Goal: Answer question/provide support: Share knowledge or assist other users

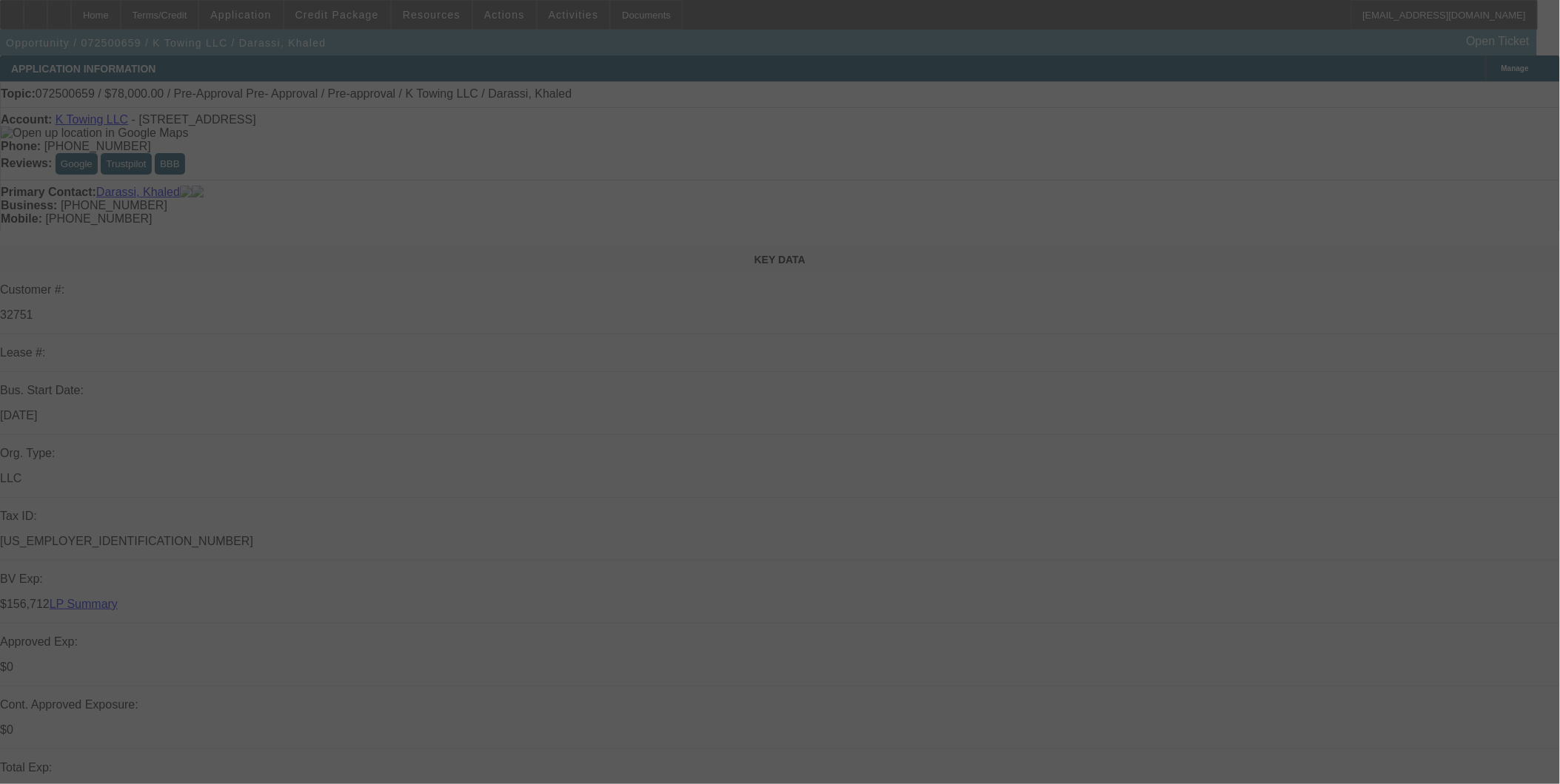
click at [1187, 213] on div at bounding box center [780, 392] width 1560 height 784
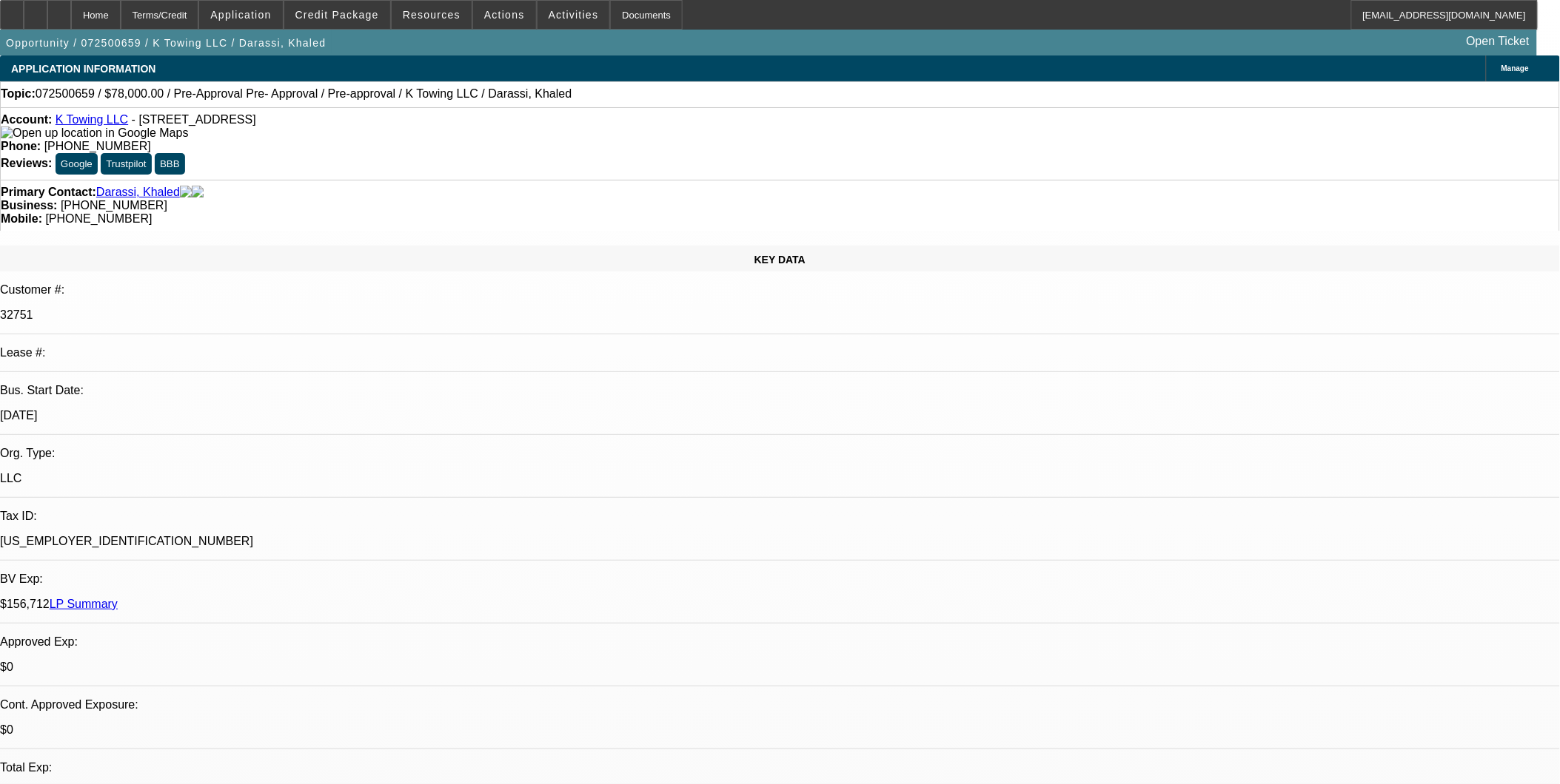
select select "0"
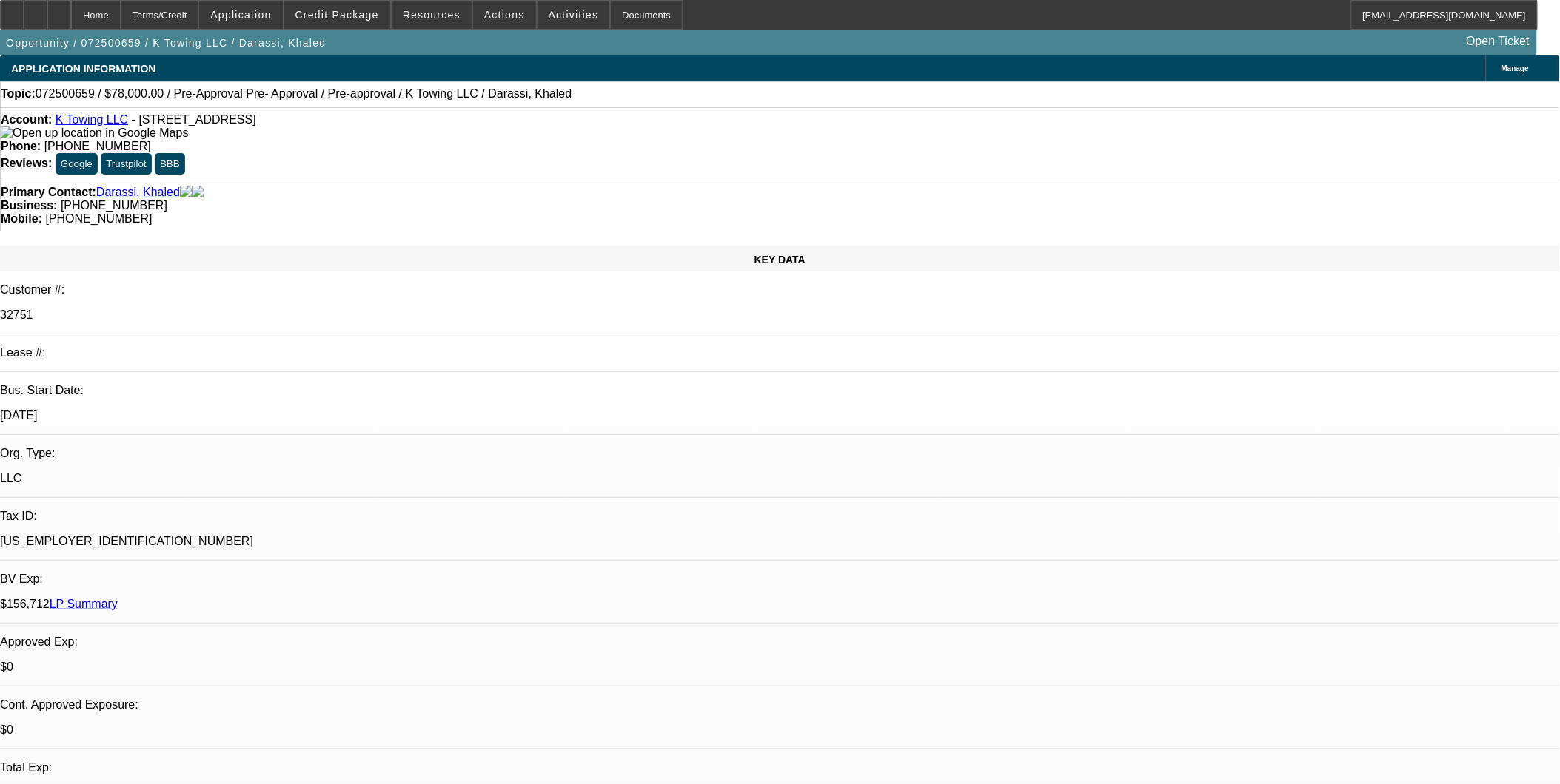
select select "0"
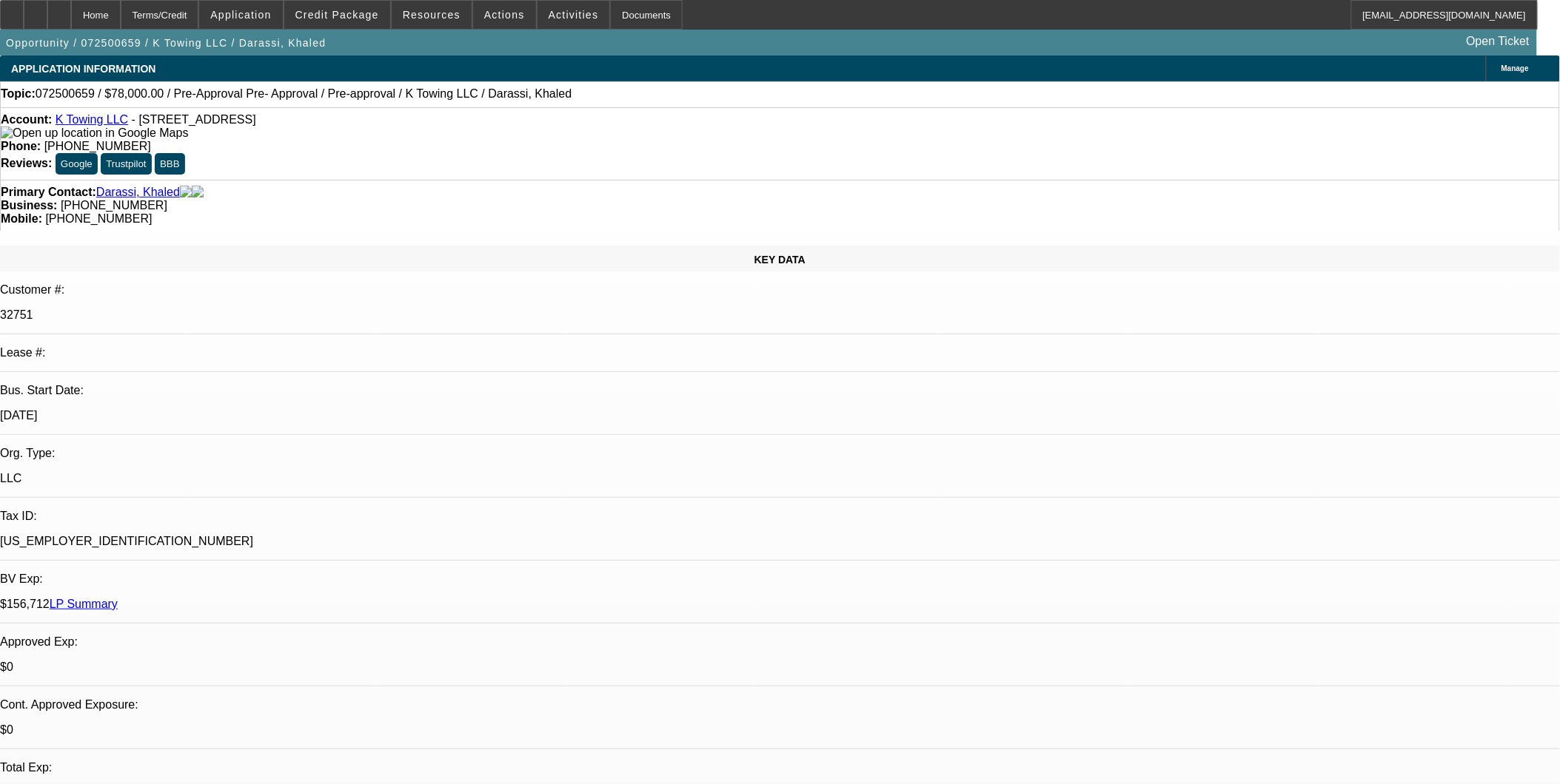
select select "0"
select select "1"
select select "2"
select select "6"
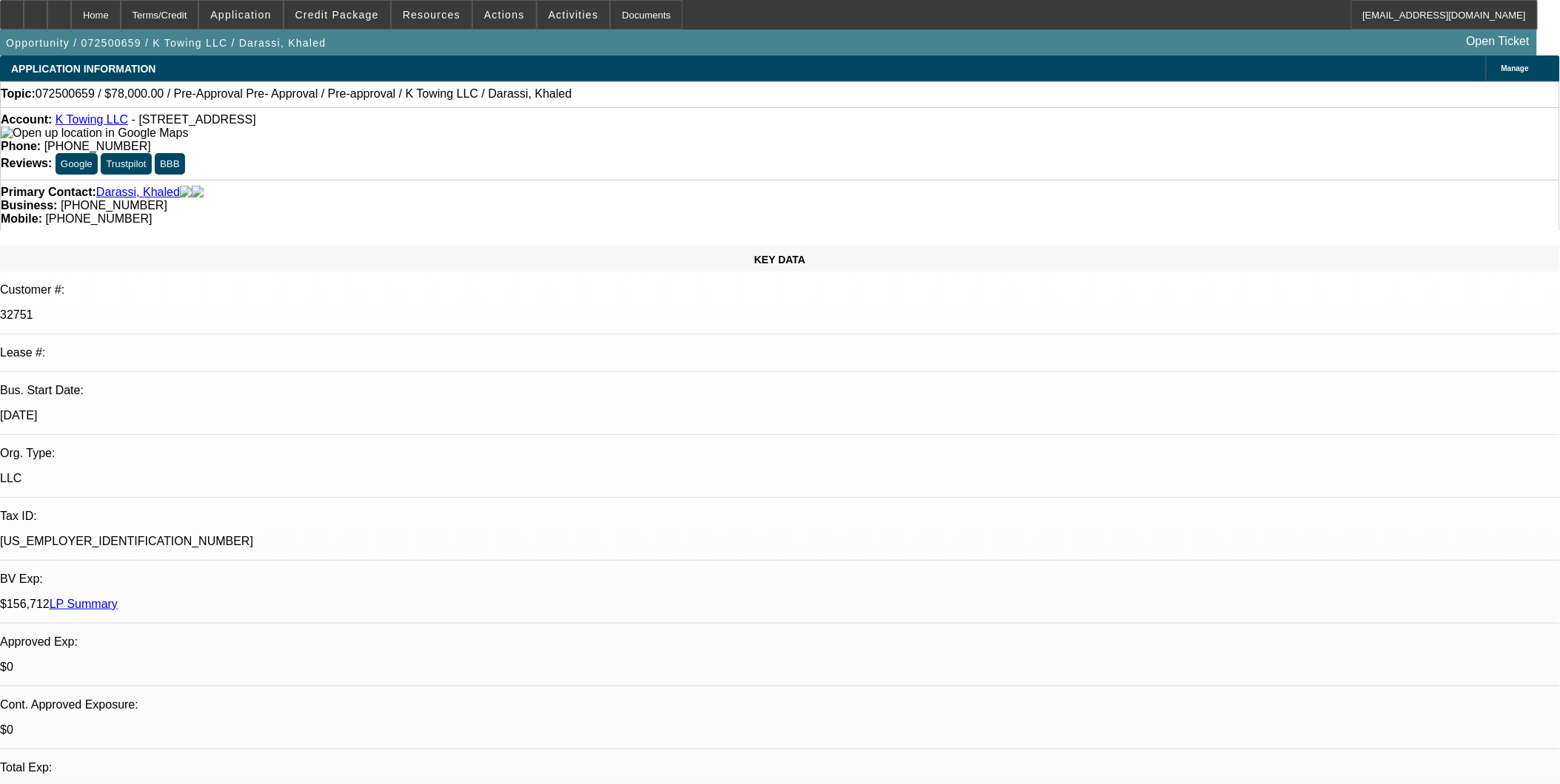
select select "1"
select select "2"
select select "6"
select select "1"
select select "2"
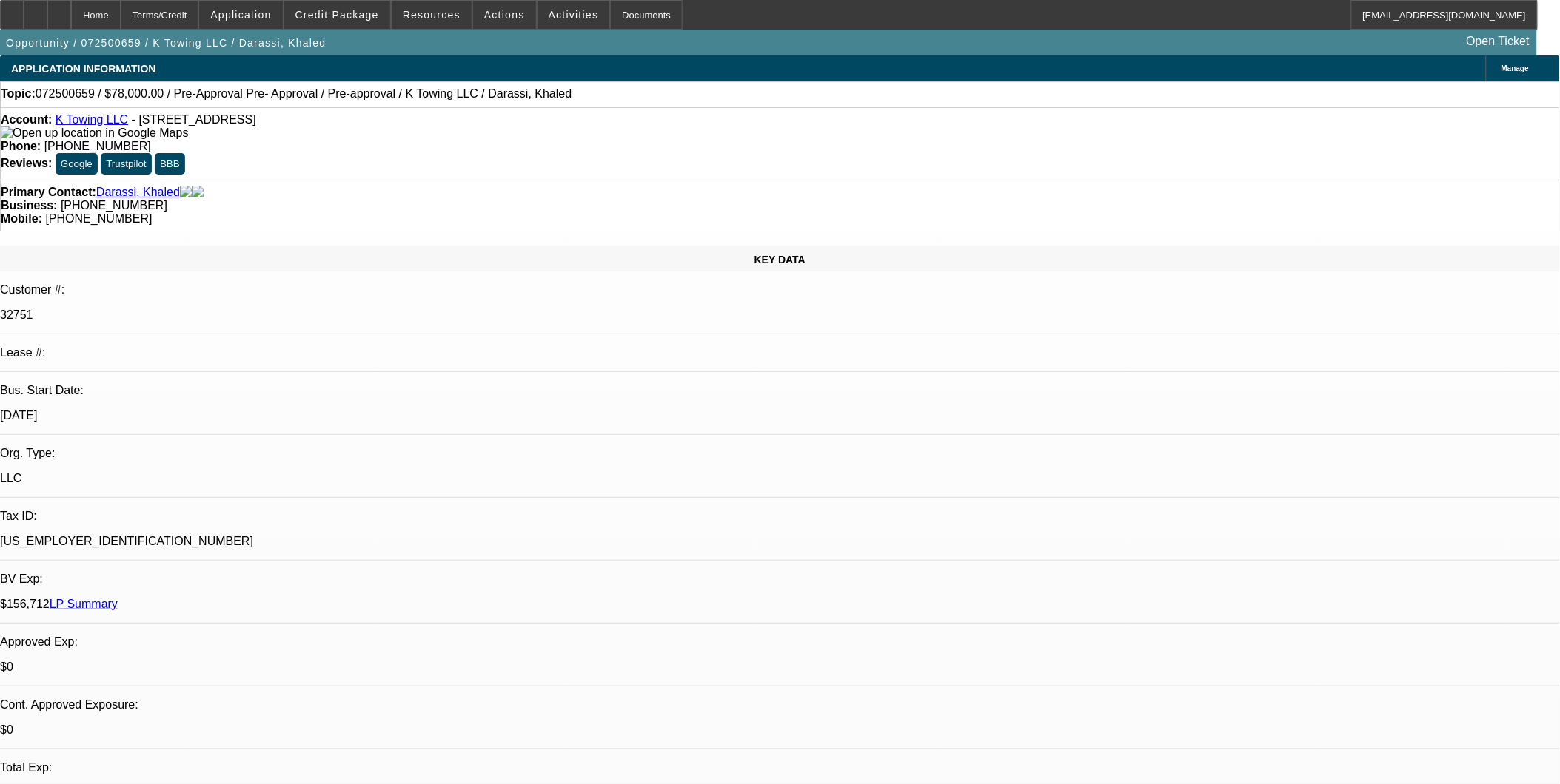
select select "6"
select select "1"
select select "6"
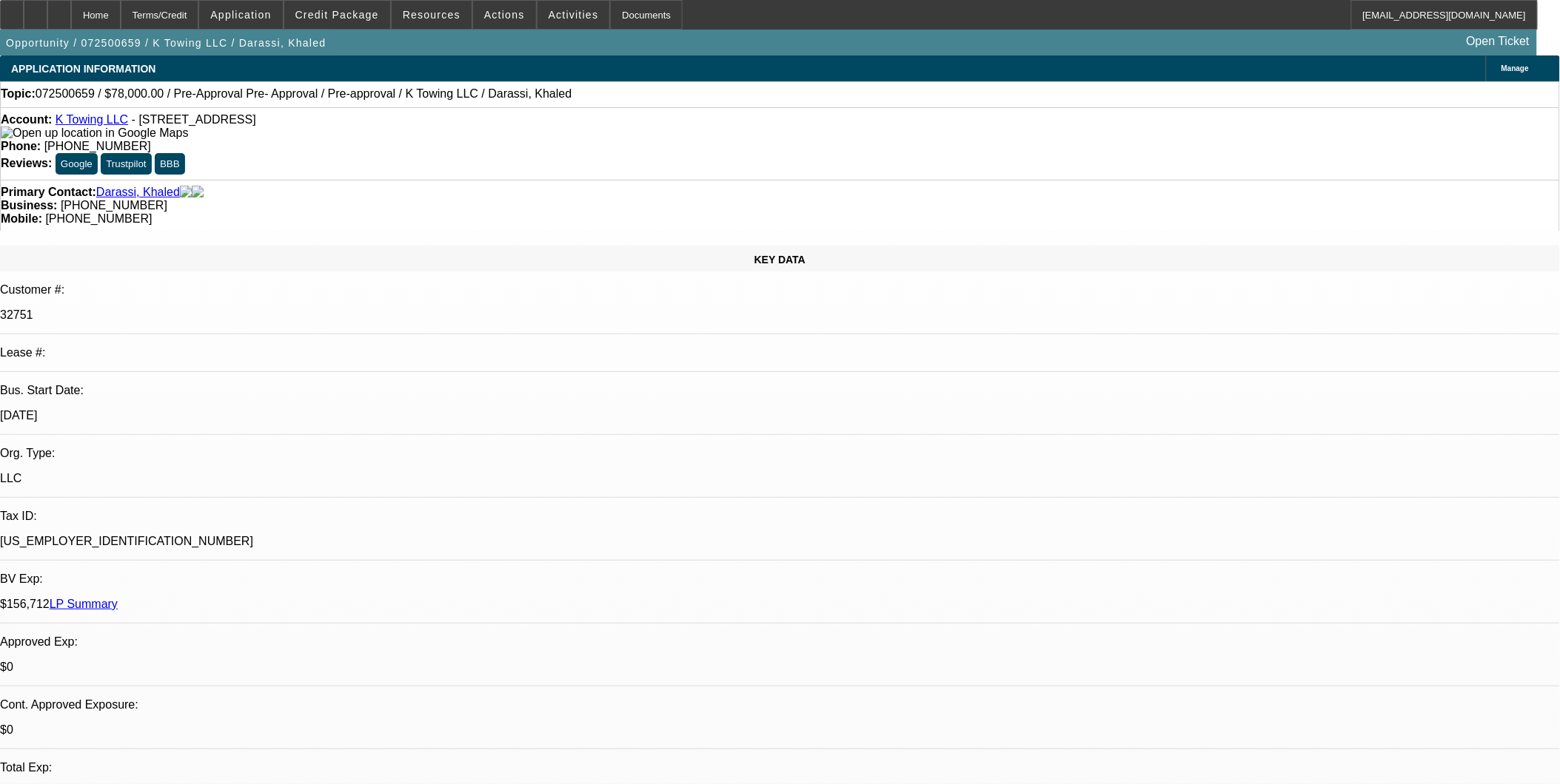
drag, startPoint x: 1118, startPoint y: 508, endPoint x: 1523, endPoint y: 577, distance: 410.8
